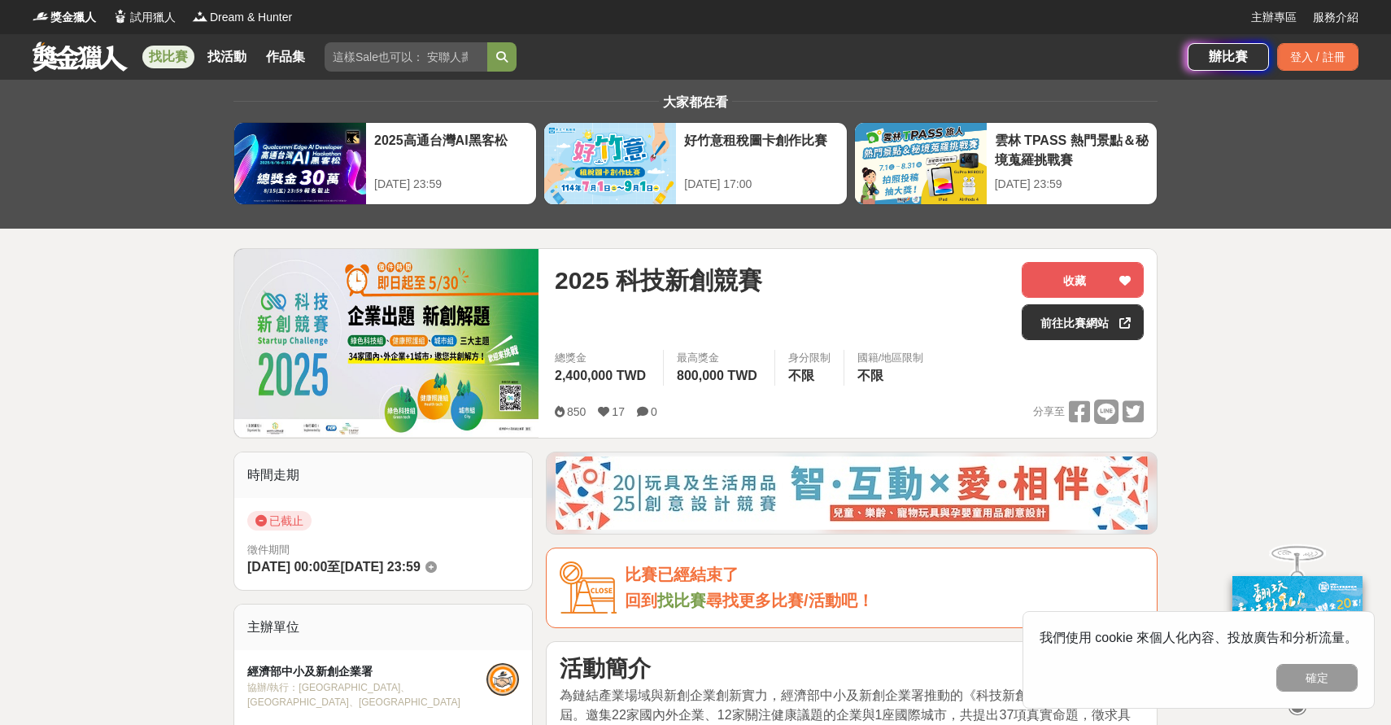
click at [172, 55] on link "找比賽" at bounding box center [168, 57] width 52 height 23
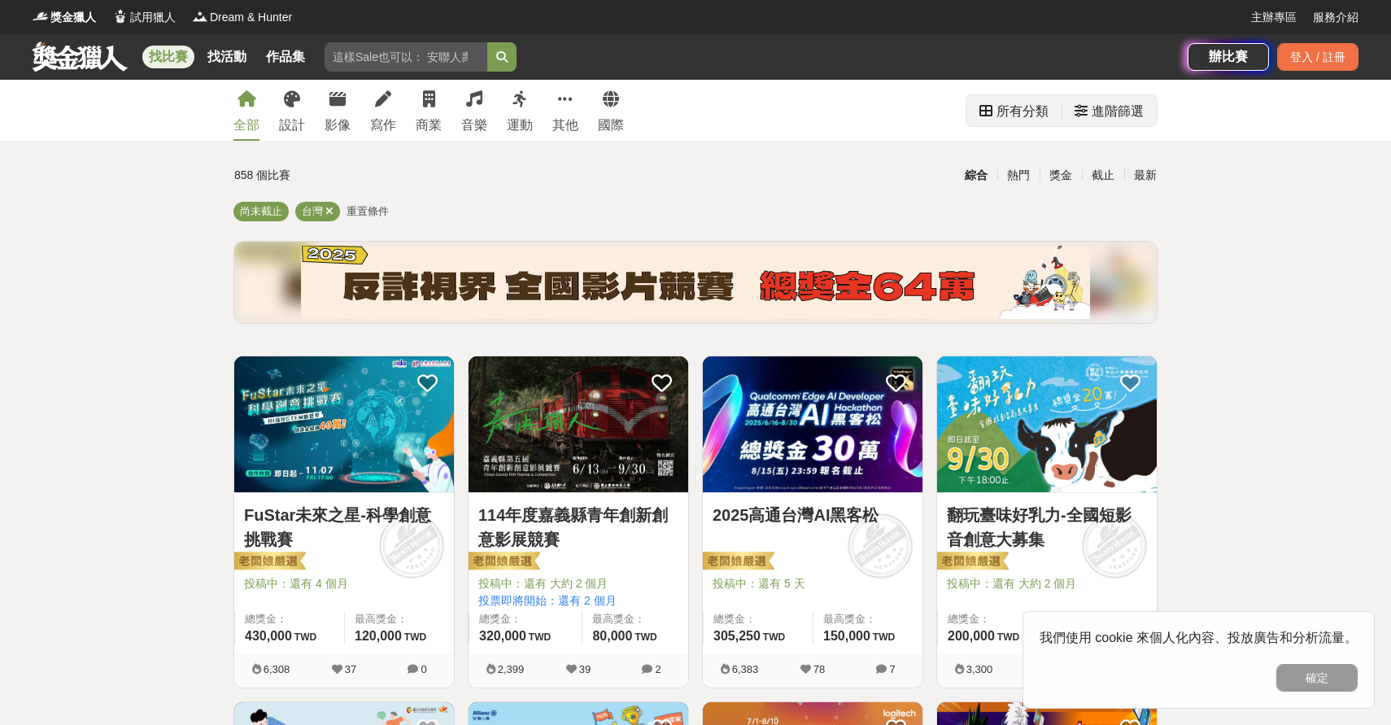
click at [1100, 110] on div "進階篩選" at bounding box center [1117, 111] width 52 height 33
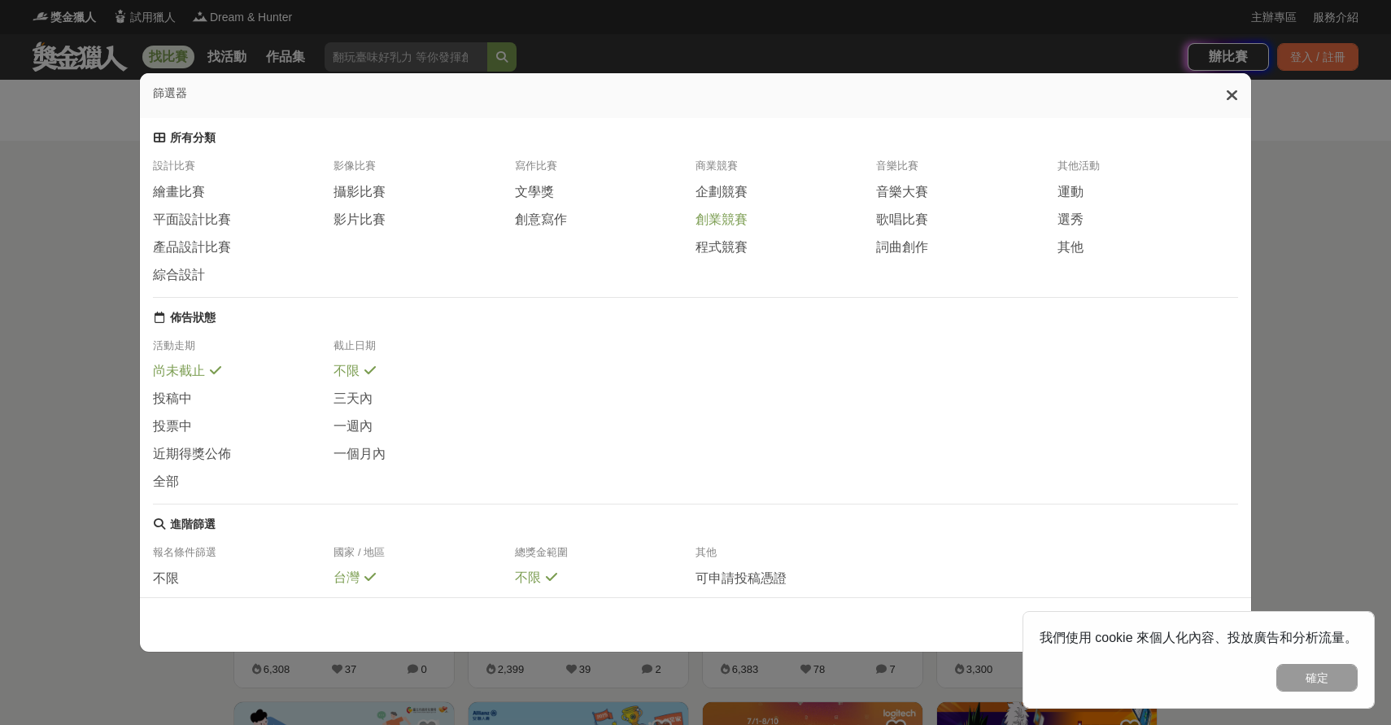
click at [734, 220] on span "創業競賽" at bounding box center [721, 219] width 52 height 17
click at [1232, 94] on icon at bounding box center [1232, 95] width 12 height 16
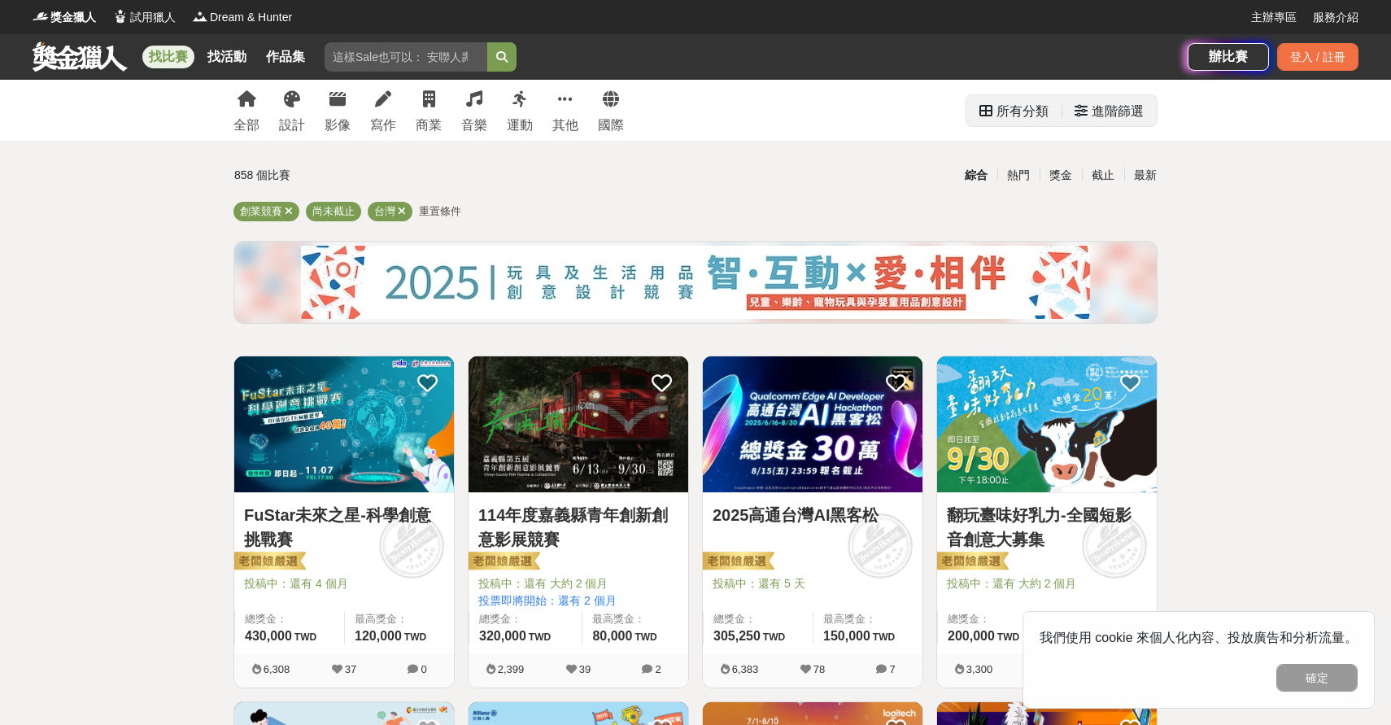
click at [1110, 118] on div "進階篩選" at bounding box center [1117, 111] width 52 height 33
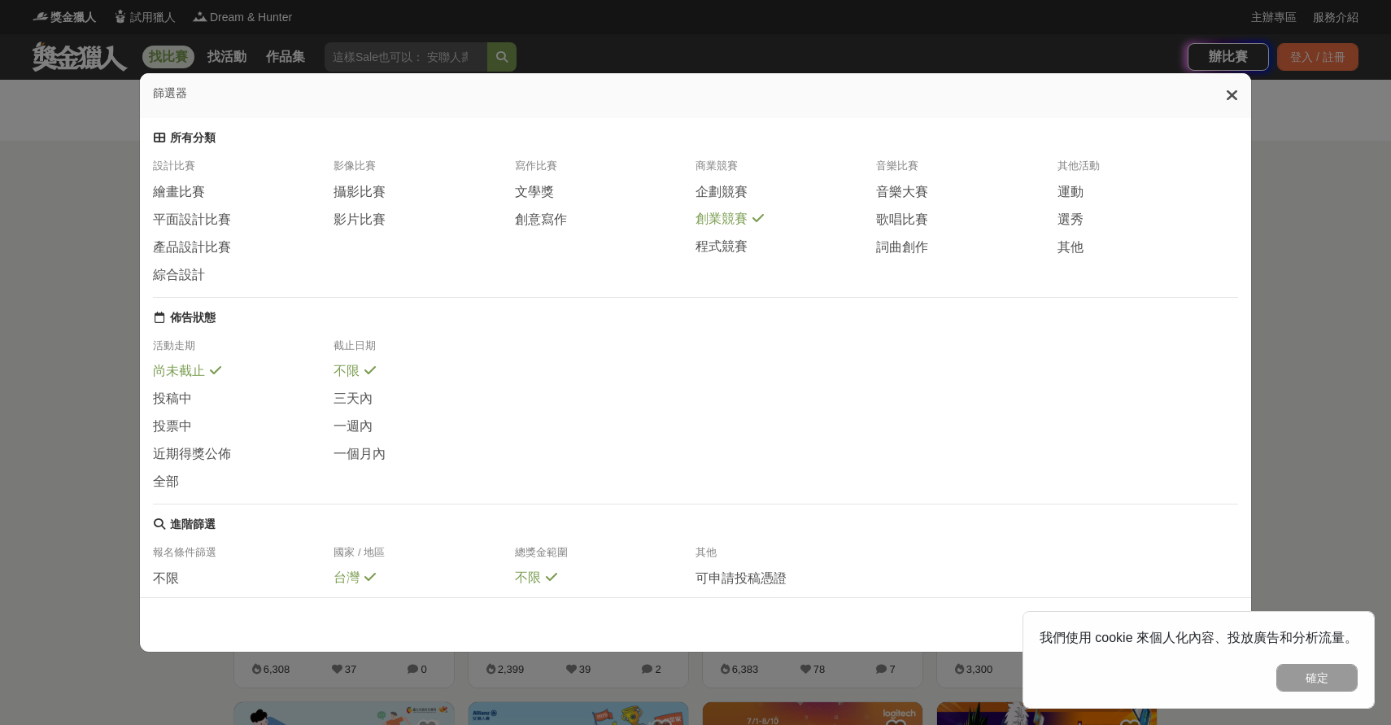
scroll to position [180, 0]
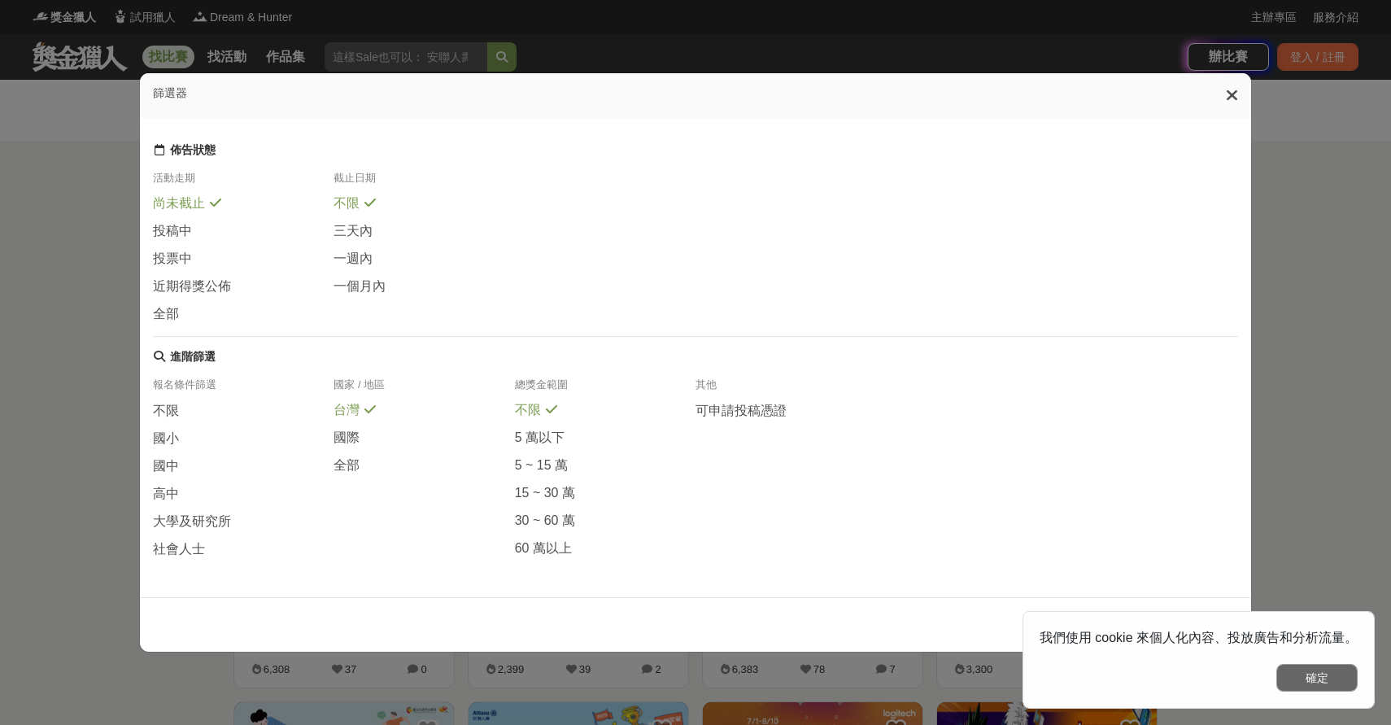
click at [1313, 685] on button "確定" at bounding box center [1316, 678] width 81 height 28
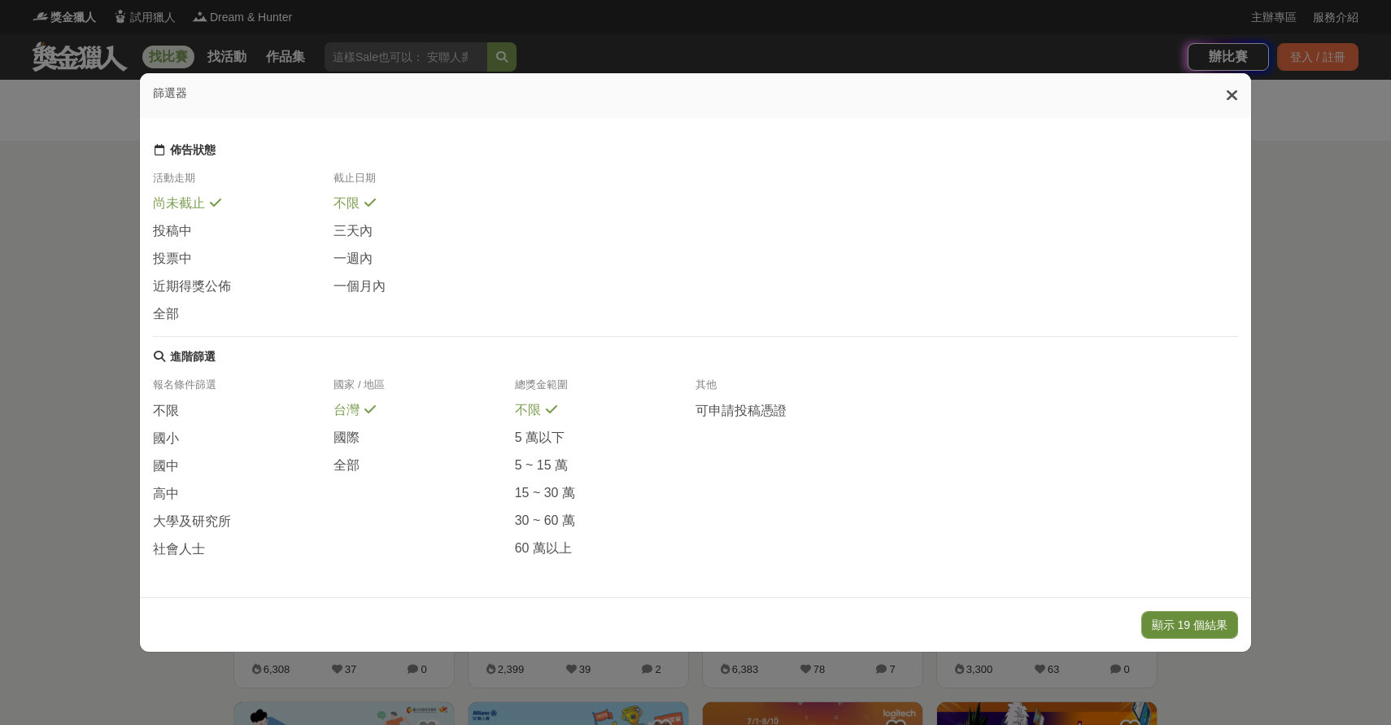
click at [1191, 623] on button "顯示 19 個結果" at bounding box center [1189, 625] width 97 height 28
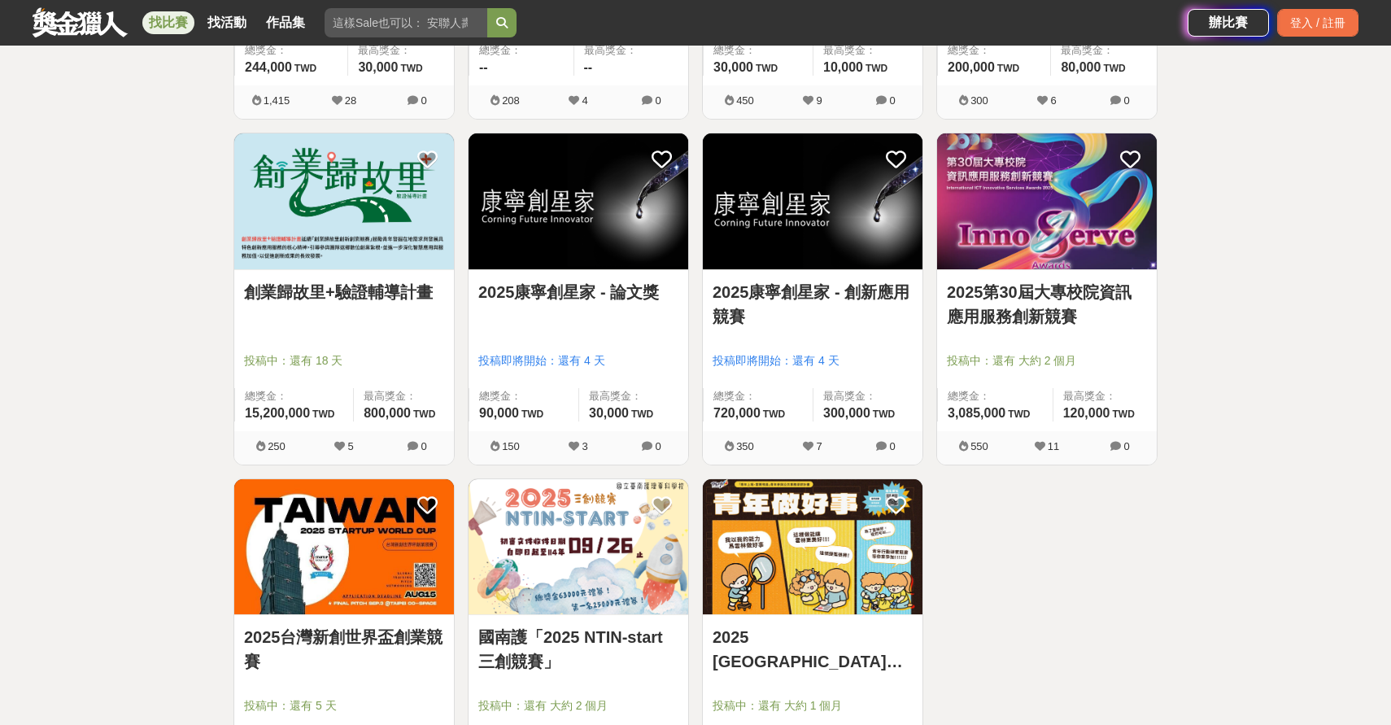
scroll to position [1225, 0]
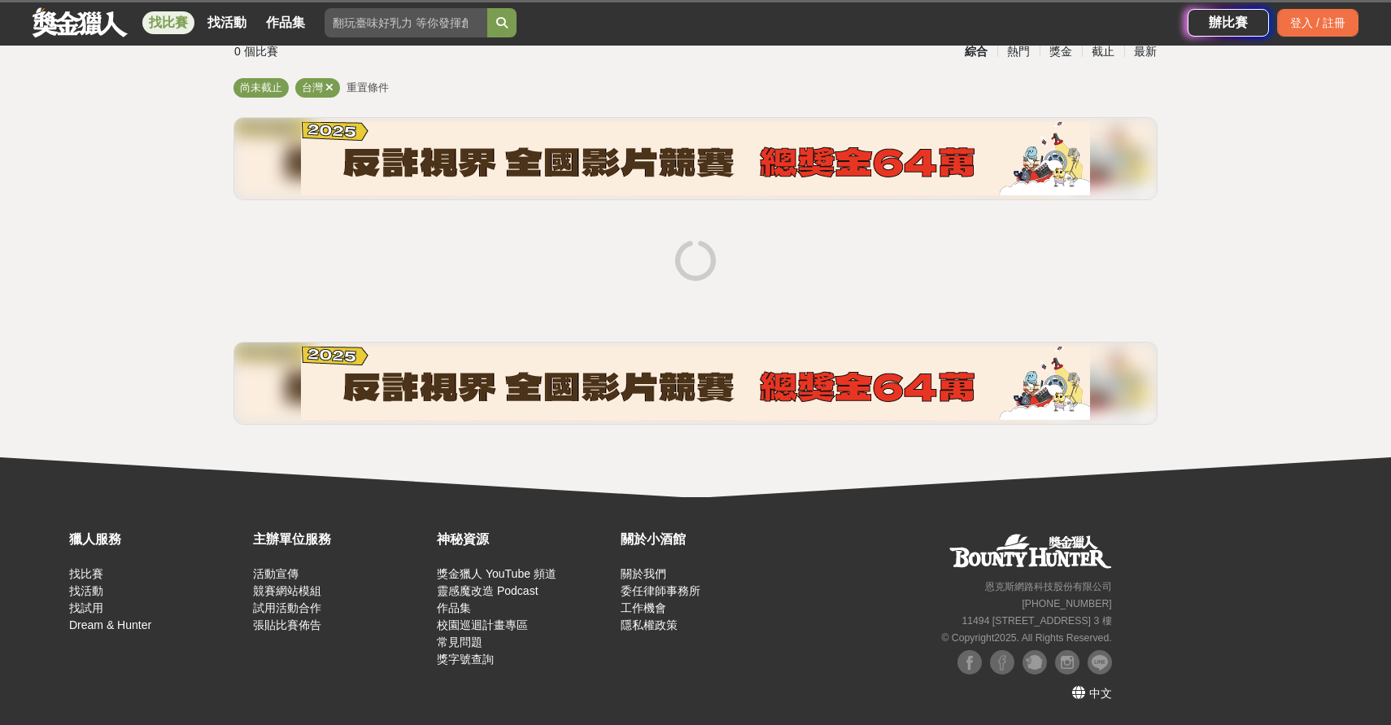
scroll to position [124, 0]
